Goal: Transaction & Acquisition: Subscribe to service/newsletter

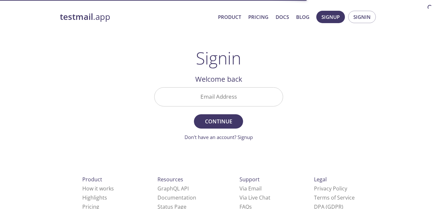
drag, startPoint x: 0, startPoint y: 0, endPoint x: 197, endPoint y: 102, distance: 221.8
click at [197, 102] on input "Email Address" at bounding box center [219, 97] width 128 height 19
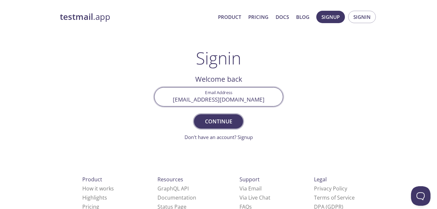
type input "[EMAIL_ADDRESS][DOMAIN_NAME]"
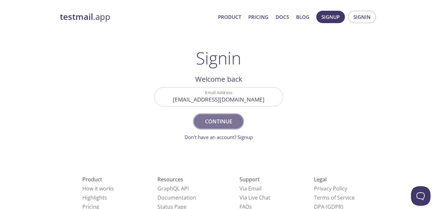
click at [216, 117] on span "Continue" at bounding box center [218, 121] width 34 height 9
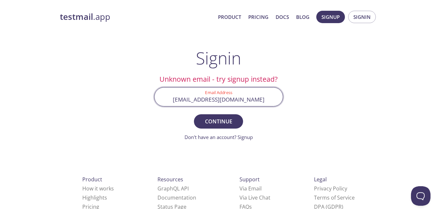
click at [254, 99] on input "[EMAIL_ADDRESS][DOMAIN_NAME]" at bounding box center [219, 97] width 128 height 19
click at [194, 114] on button "Continue" at bounding box center [218, 121] width 49 height 14
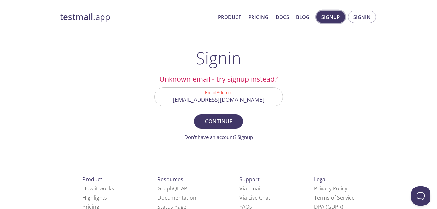
click at [331, 11] on button "Signup" at bounding box center [330, 17] width 29 height 12
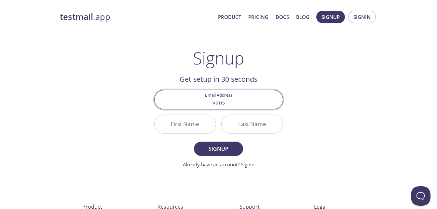
type input "[EMAIL_ADDRESS][DOMAIN_NAME]"
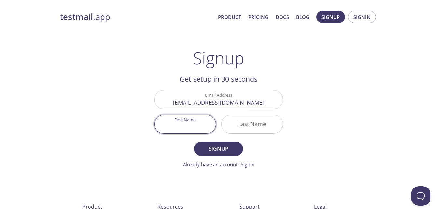
click at [187, 123] on input "First Name" at bounding box center [185, 124] width 61 height 19
type input "PAVANTA [PERSON_NAME]"
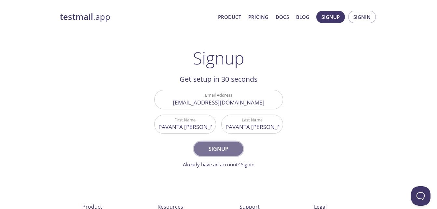
click at [222, 153] on span "Signup" at bounding box center [218, 148] width 34 height 9
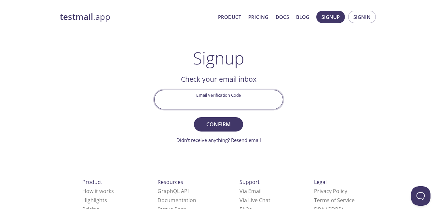
click at [220, 105] on input "Email Verification Code" at bounding box center [219, 99] width 128 height 19
type input "3S3A7Z5"
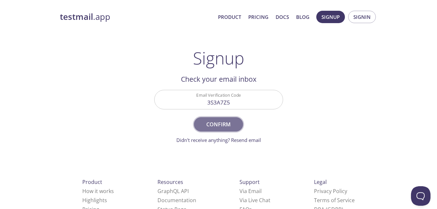
click at [225, 125] on span "Confirm" at bounding box center [218, 124] width 34 height 9
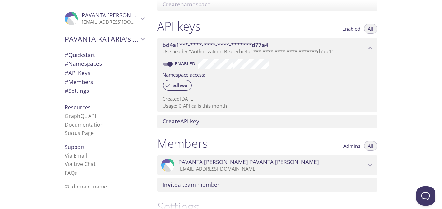
scroll to position [174, 0]
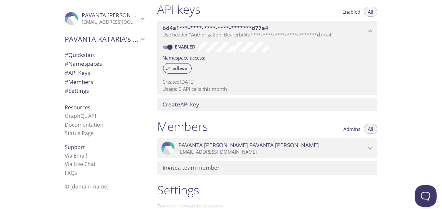
drag, startPoint x: 847, startPoint y: 352, endPoint x: 427, endPoint y: 194, distance: 449.4
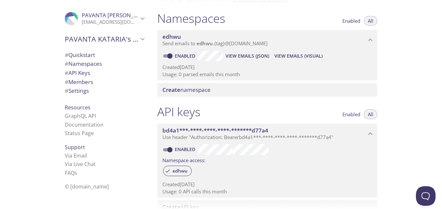
scroll to position [0, 0]
